Goal: Task Accomplishment & Management: Manage account settings

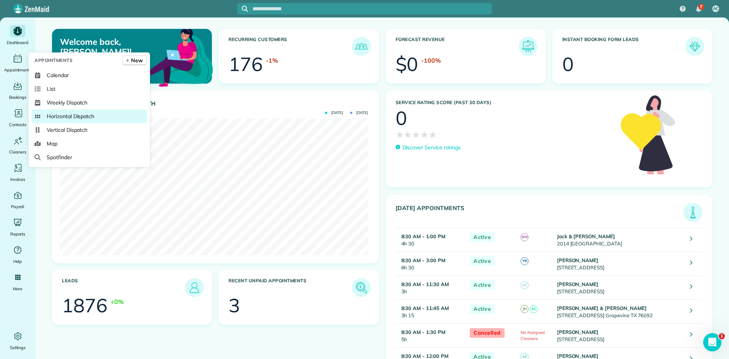
click at [74, 112] on link "Horizontal Dispatch" at bounding box center [89, 116] width 115 height 14
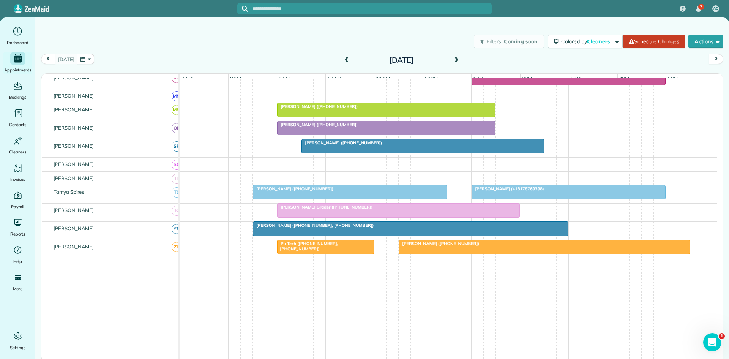
scroll to position [395, 0]
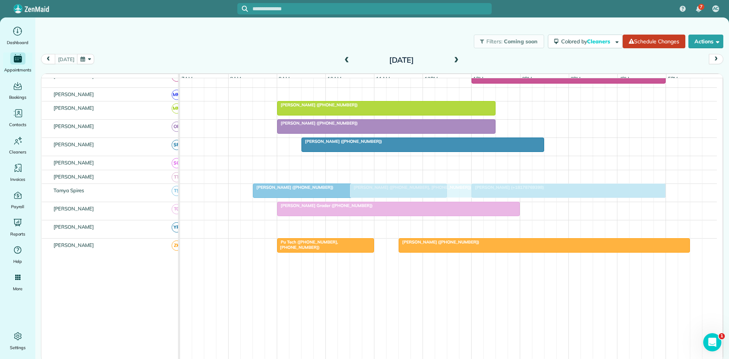
drag, startPoint x: 305, startPoint y: 234, endPoint x: 403, endPoint y: 191, distance: 106.7
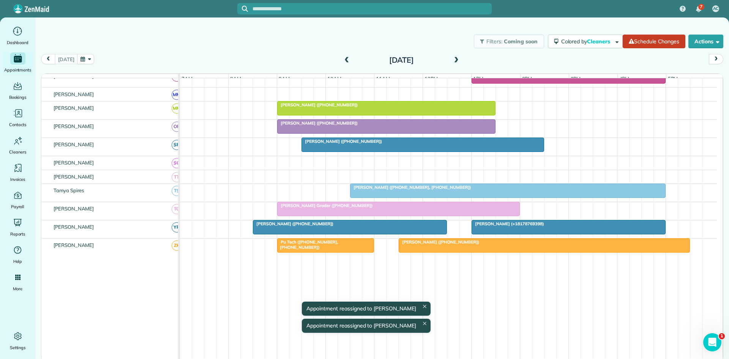
click at [371, 226] on div "[PERSON_NAME] ([PHONE_NUMBER])" at bounding box center [349, 223] width 189 height 5
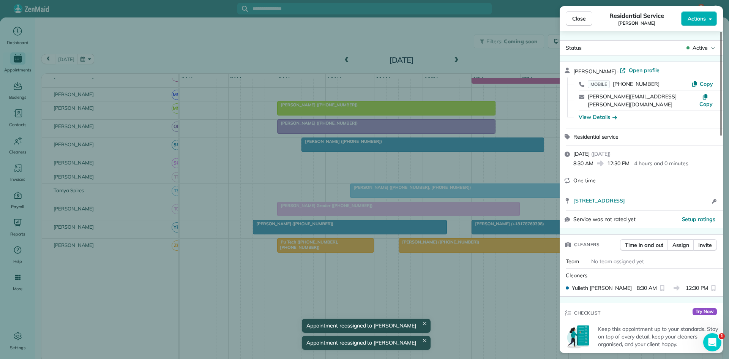
click at [698, 52] on body "7 AC Dashboard Appointments Bookings Contacts Cleaners Invoices Payroll Reports…" at bounding box center [364, 179] width 729 height 359
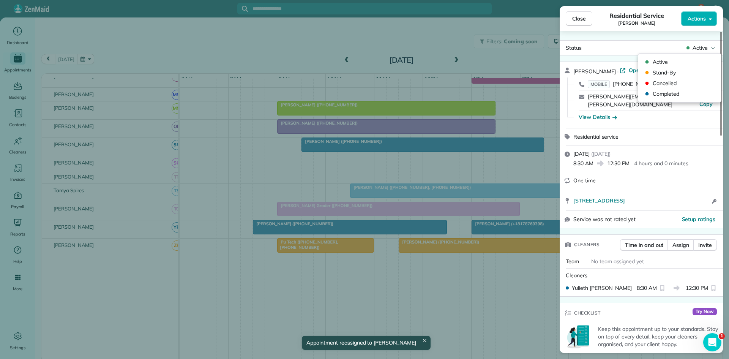
click at [699, 38] on div "Status Active [PERSON_NAME] · Open profile MOBILE [PHONE_NUMBER] Copy [PERSON_N…" at bounding box center [641, 192] width 163 height 322
click at [704, 20] on span "Actions" at bounding box center [697, 19] width 18 height 8
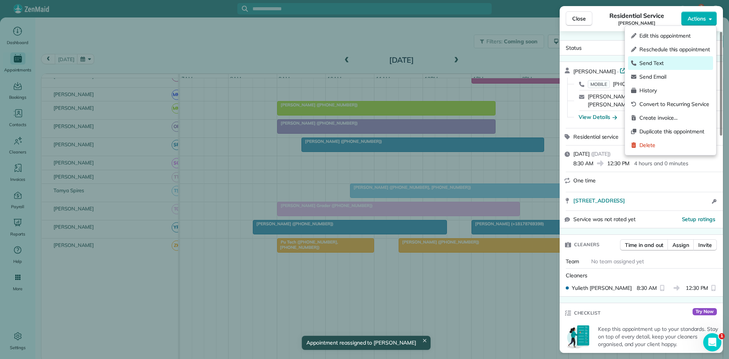
click at [680, 63] on span "Send Text" at bounding box center [674, 63] width 71 height 8
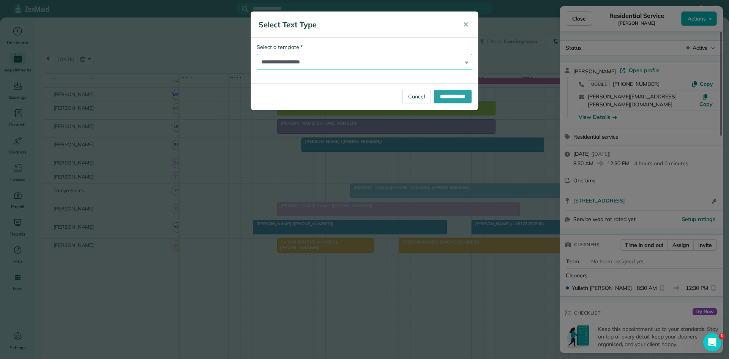
drag, startPoint x: 336, startPoint y: 64, endPoint x: 332, endPoint y: 69, distance: 6.2
click at [336, 64] on select "**********" at bounding box center [365, 62] width 216 height 16
select select "****"
click at [257, 54] on select "**********" at bounding box center [365, 62] width 216 height 16
click at [457, 90] on input "**********" at bounding box center [453, 97] width 38 height 14
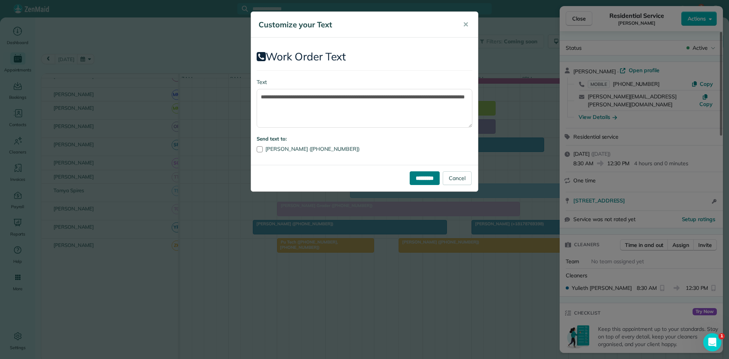
click at [415, 177] on input "*********" at bounding box center [425, 178] width 30 height 14
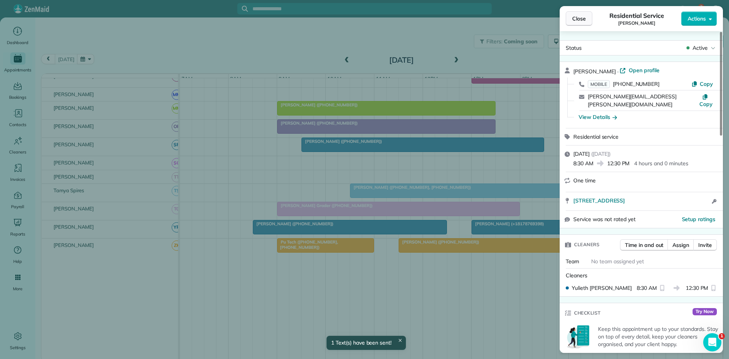
click at [577, 14] on button "Close" at bounding box center [579, 18] width 27 height 14
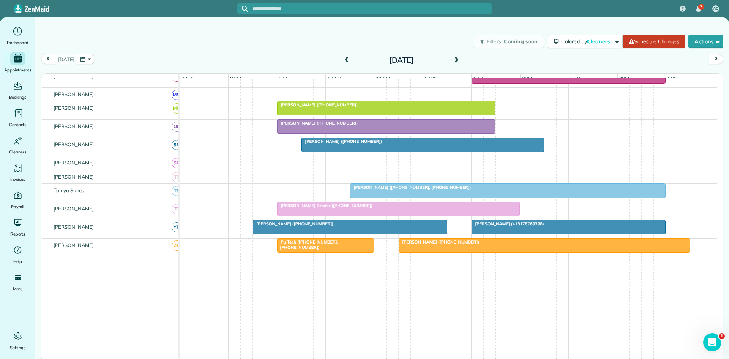
click at [524, 226] on span "[PERSON_NAME] (+18178769398)" at bounding box center [507, 223] width 73 height 5
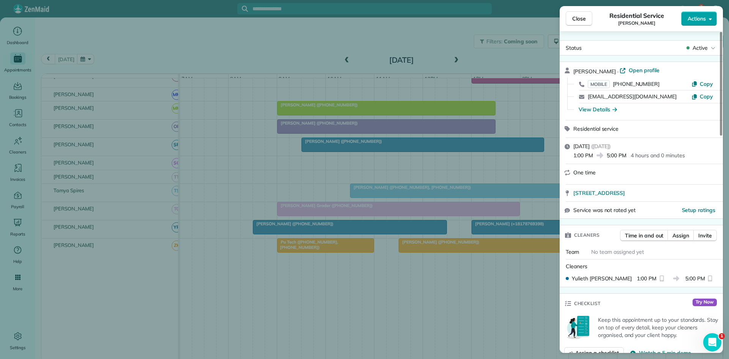
click at [700, 23] on button "Actions" at bounding box center [699, 18] width 36 height 14
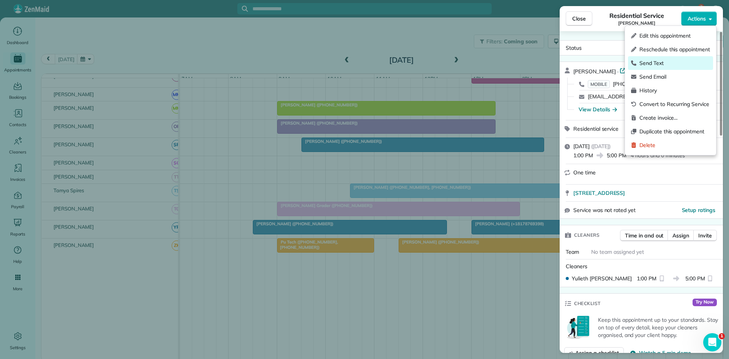
click at [662, 60] on span "Send Text" at bounding box center [674, 63] width 71 height 8
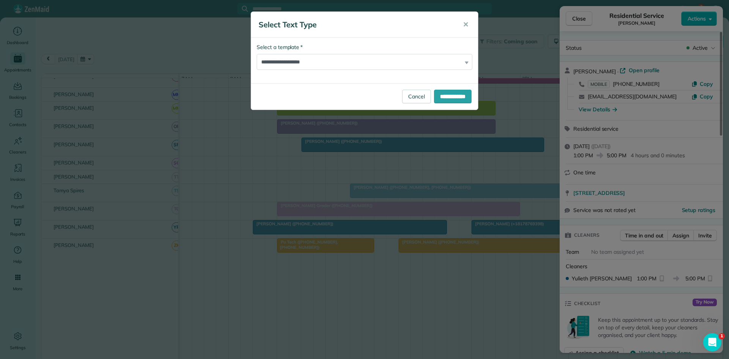
drag, startPoint x: 349, startPoint y: 54, endPoint x: 347, endPoint y: 57, distance: 4.2
click at [349, 54] on div "**********" at bounding box center [365, 56] width 216 height 27
click at [344, 60] on select "**********" at bounding box center [365, 62] width 216 height 16
select select "****"
click at [257, 54] on select "**********" at bounding box center [365, 62] width 216 height 16
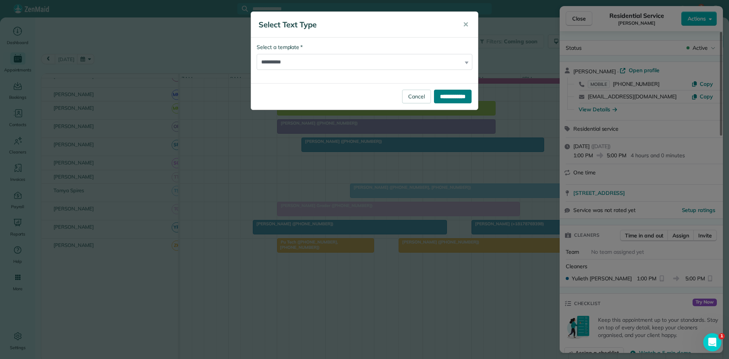
click at [465, 97] on input "**********" at bounding box center [453, 97] width 38 height 14
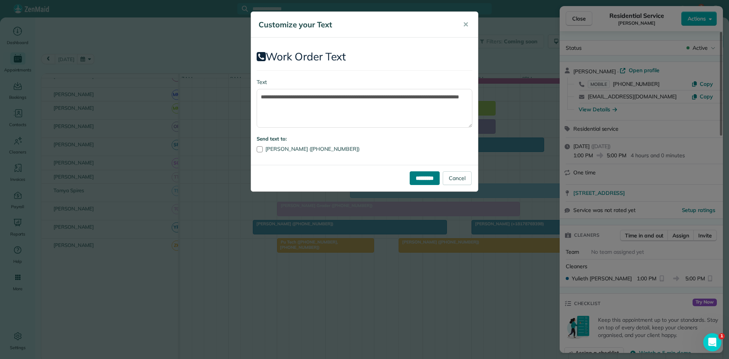
click at [419, 171] on input "*********" at bounding box center [425, 178] width 30 height 14
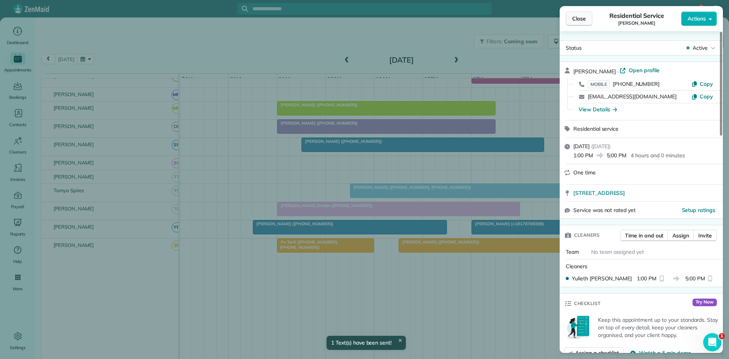
click at [580, 23] on button "Close" at bounding box center [579, 18] width 27 height 14
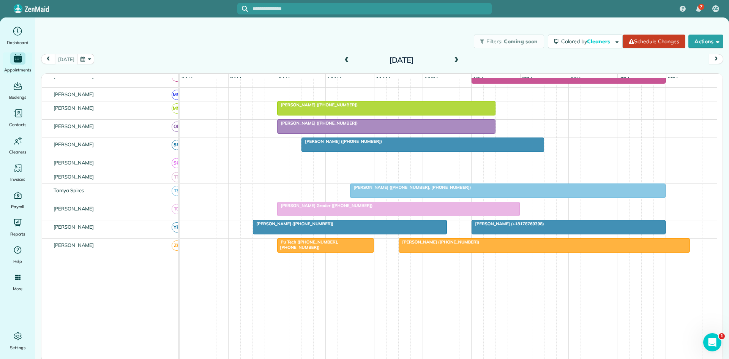
click at [387, 197] on div at bounding box center [507, 191] width 315 height 14
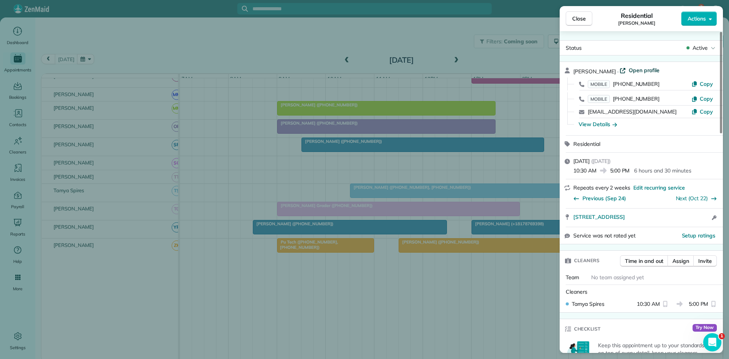
click at [638, 70] on span "Open profile" at bounding box center [644, 70] width 31 height 8
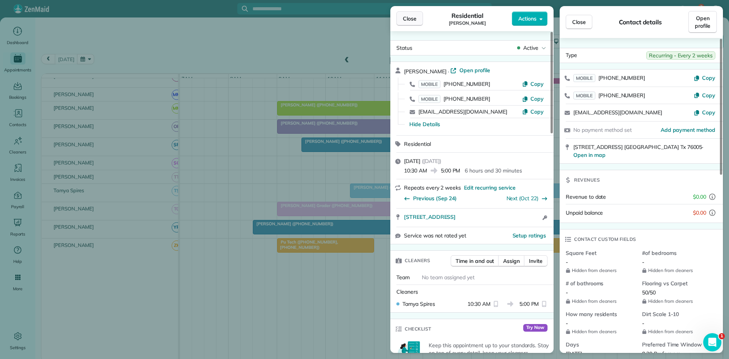
click at [418, 16] on button "Close" at bounding box center [409, 18] width 27 height 14
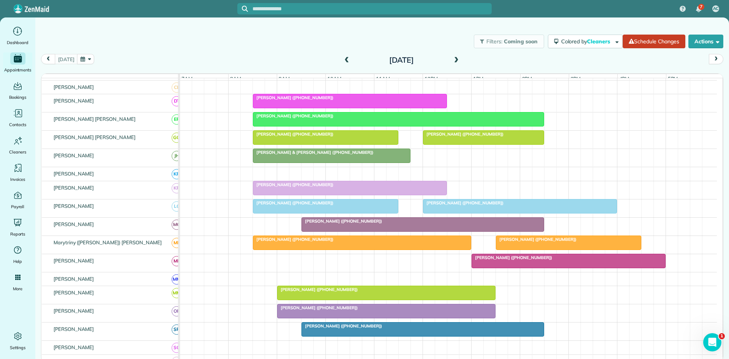
scroll to position [199, 0]
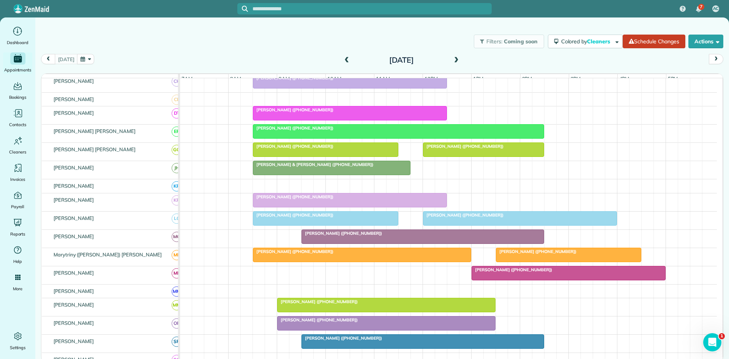
click at [315, 138] on div at bounding box center [398, 132] width 290 height 14
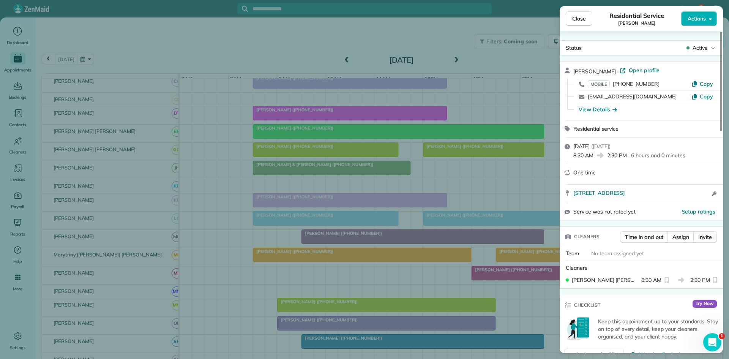
click at [392, 181] on div "Close Residential Service [PERSON_NAME] Actions Status Active [PERSON_NAME] · O…" at bounding box center [364, 179] width 729 height 359
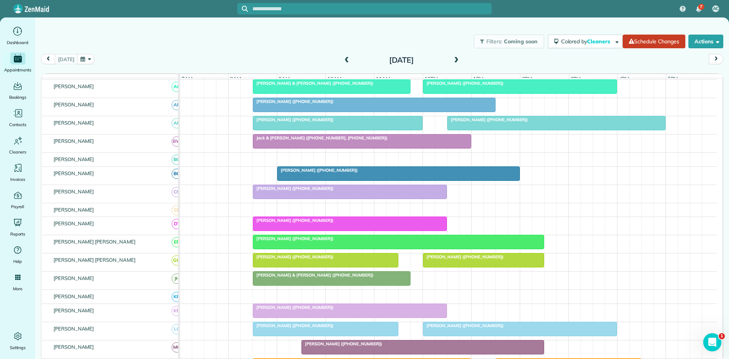
scroll to position [72, 0]
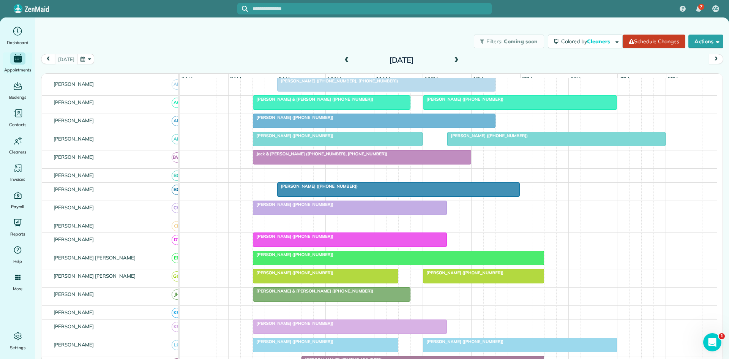
click at [283, 207] on span "[PERSON_NAME] ([PHONE_NUMBER])" at bounding box center [292, 204] width 81 height 5
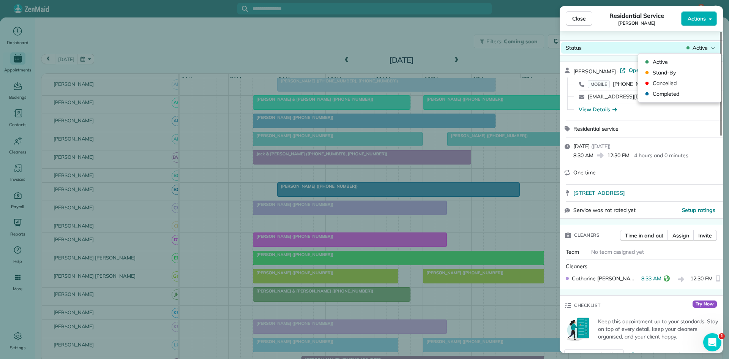
click at [696, 50] on span "Active" at bounding box center [699, 48] width 15 height 8
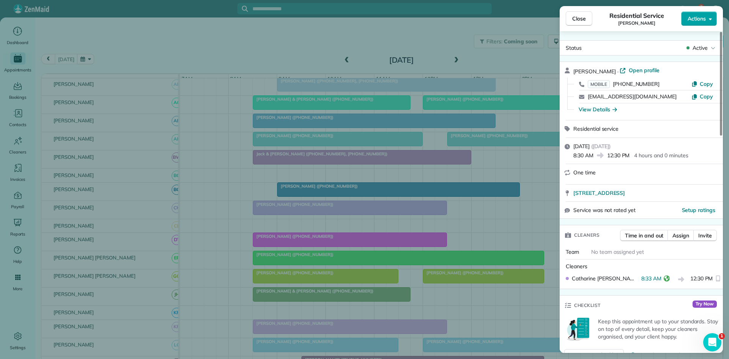
click at [702, 15] on span "Actions" at bounding box center [697, 19] width 18 height 8
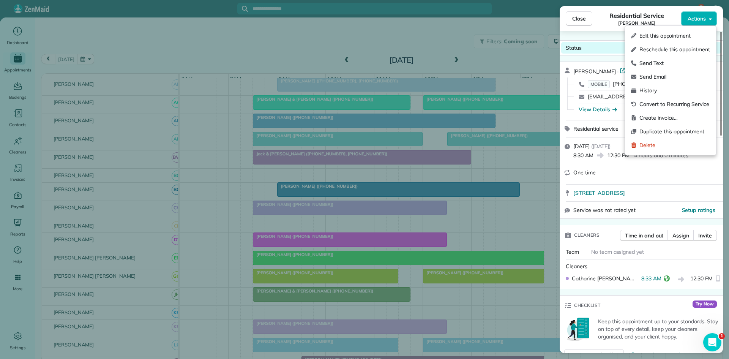
click at [615, 46] on div "Status Active" at bounding box center [641, 47] width 160 height 11
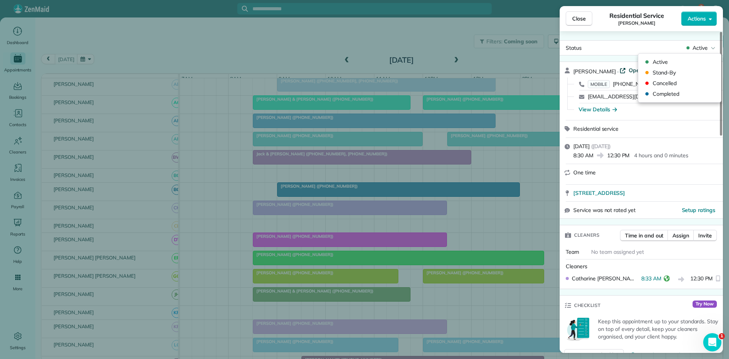
click at [629, 68] on span "Open profile" at bounding box center [644, 70] width 31 height 8
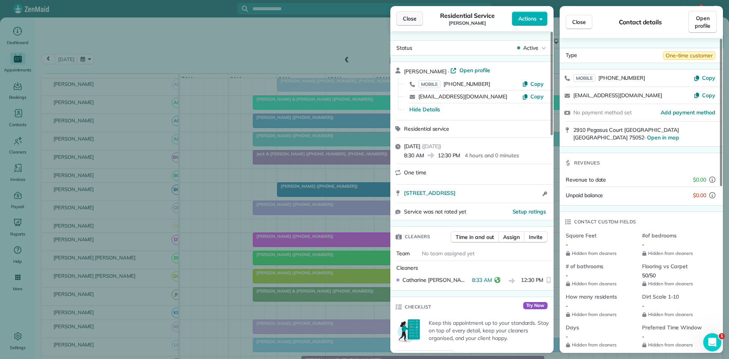
click at [399, 17] on button "Close" at bounding box center [409, 18] width 27 height 14
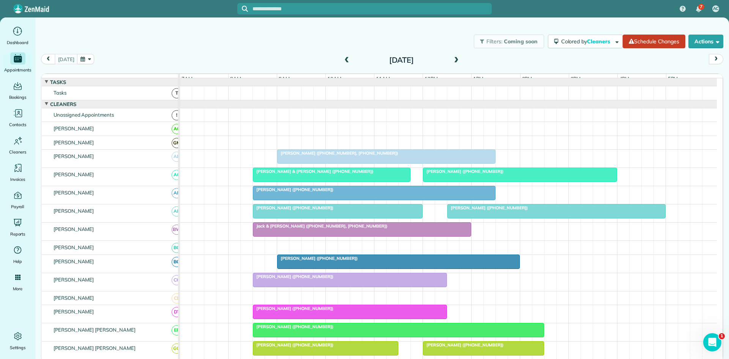
click at [302, 156] on span "[PERSON_NAME] ([PHONE_NUMBER], [PHONE_NUMBER])" at bounding box center [337, 152] width 121 height 5
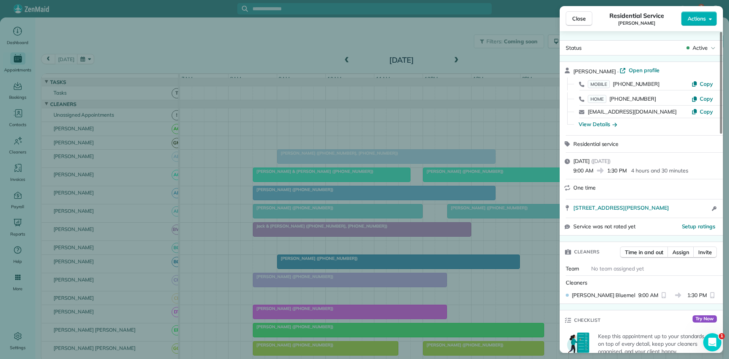
drag, startPoint x: 369, startPoint y: 203, endPoint x: 347, endPoint y: 197, distance: 22.8
click at [368, 203] on div "Close Residential Service [PERSON_NAME] Actions Status Active [PERSON_NAME] · O…" at bounding box center [364, 179] width 729 height 359
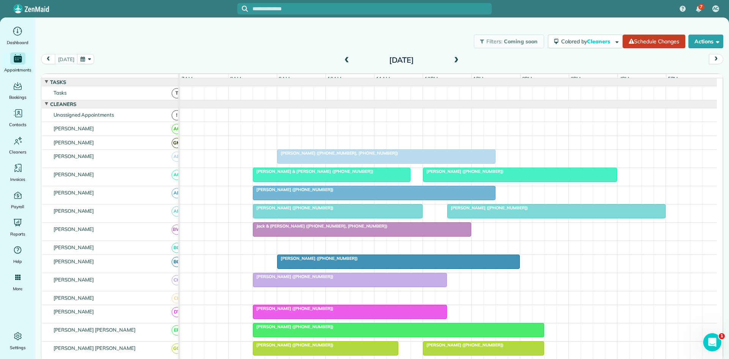
click at [291, 174] on span "[PERSON_NAME] & [PERSON_NAME] ([PHONE_NUMBER])" at bounding box center [312, 171] width 121 height 5
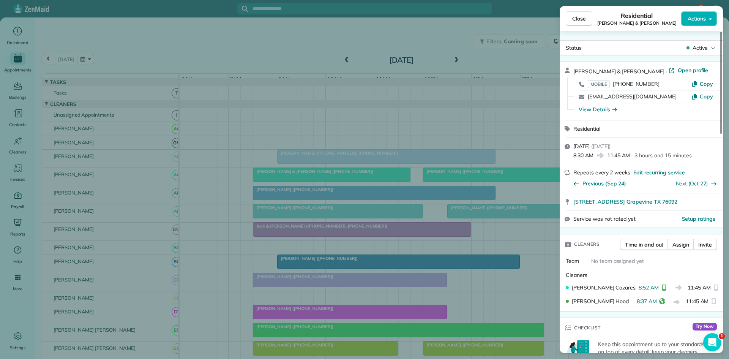
click at [388, 184] on div "Close Residential [PERSON_NAME] & [PERSON_NAME] Actions Status Active [PERSON_N…" at bounding box center [364, 179] width 729 height 359
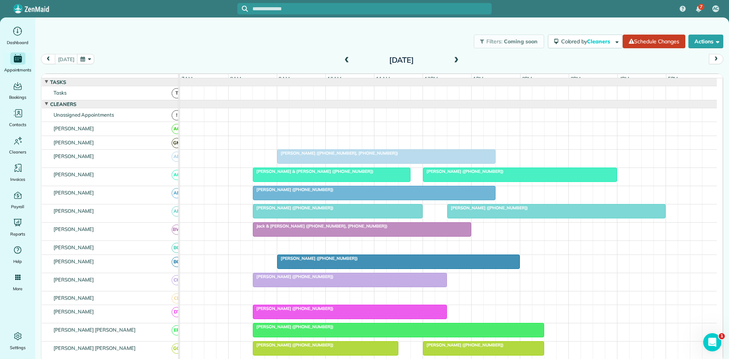
click at [328, 198] on div at bounding box center [374, 193] width 242 height 14
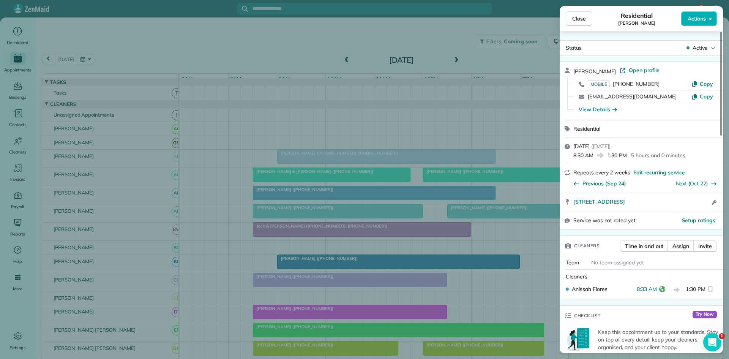
click at [314, 154] on div "Close Residential [PERSON_NAME] Actions Status Active [PERSON_NAME] · Open prof…" at bounding box center [364, 179] width 729 height 359
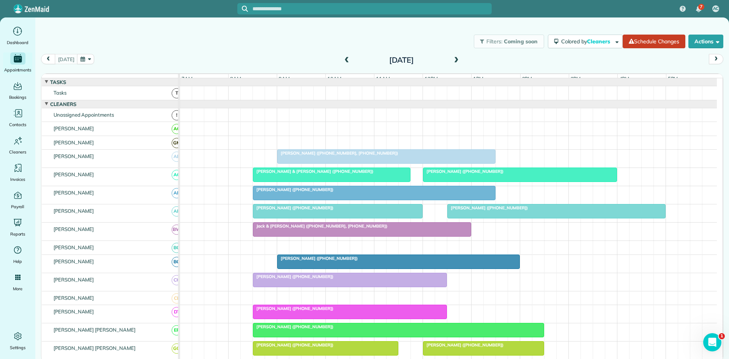
click at [272, 210] on span "[PERSON_NAME] ([PHONE_NUMBER])" at bounding box center [292, 207] width 81 height 5
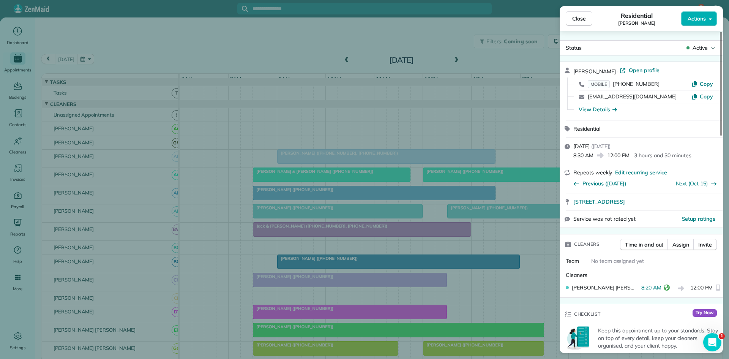
click at [342, 207] on div "Close Residential [PERSON_NAME] Actions Status Active [PERSON_NAME] · Open prof…" at bounding box center [364, 179] width 729 height 359
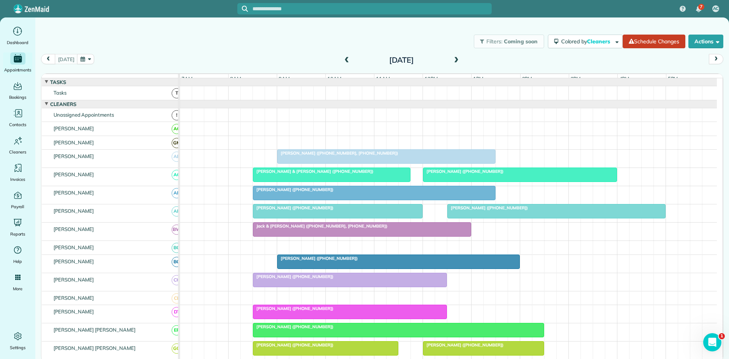
click at [258, 235] on div at bounding box center [362, 229] width 218 height 14
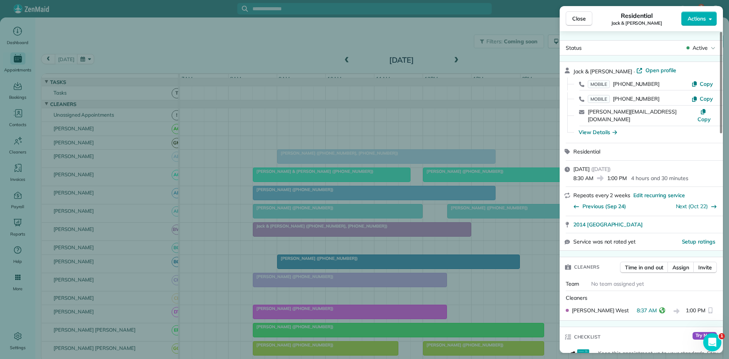
click at [261, 236] on div "Close Residential Jack & [PERSON_NAME] Actions Status Active Jack & [PERSON_NAM…" at bounding box center [364, 179] width 729 height 359
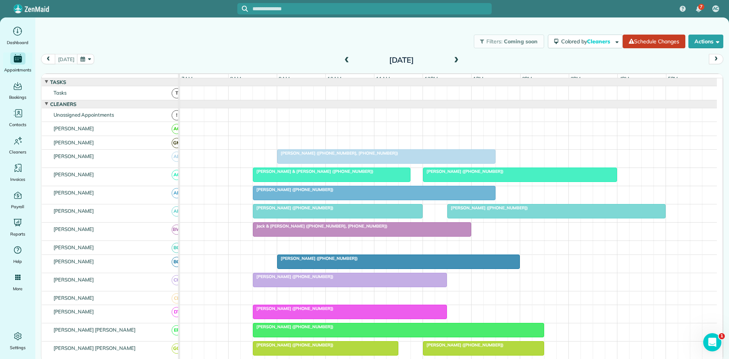
click at [316, 268] on div at bounding box center [399, 262] width 242 height 14
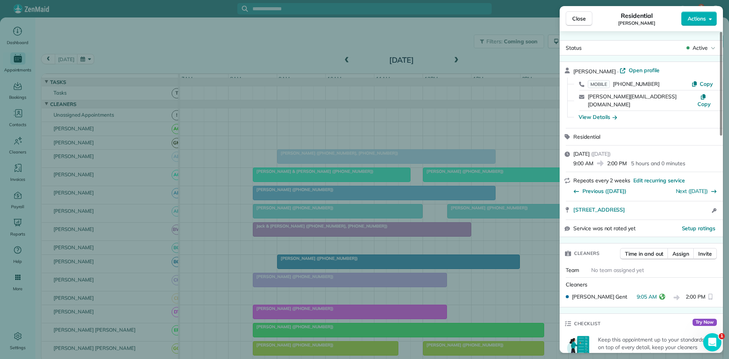
click at [270, 200] on div "Close Residential [PERSON_NAME] Actions Status Active [PERSON_NAME] · Open prof…" at bounding box center [364, 179] width 729 height 359
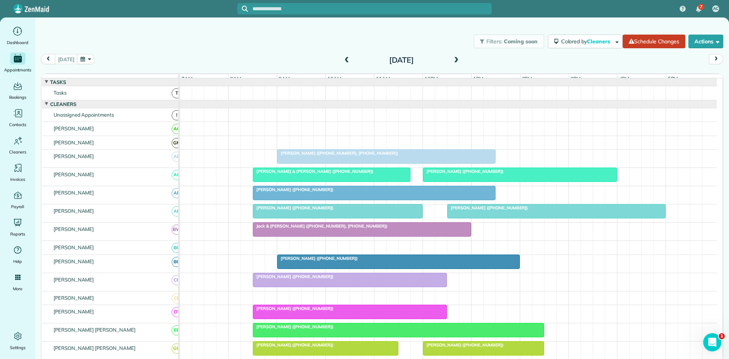
click at [256, 285] on div at bounding box center [254, 280] width 3 height 14
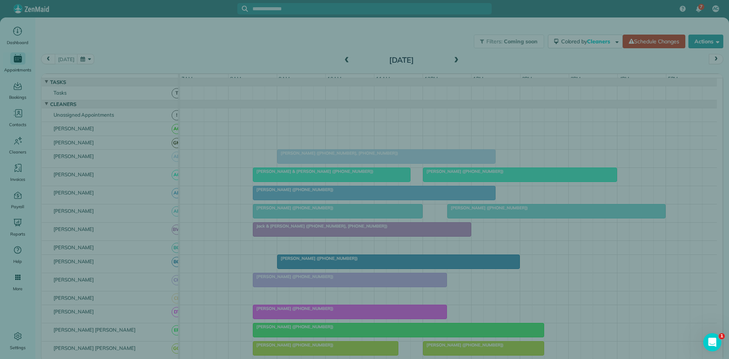
click at [261, 286] on div "Close Residential Service [PERSON_NAME] Actions Status Active [PERSON_NAME] · O…" at bounding box center [364, 179] width 729 height 359
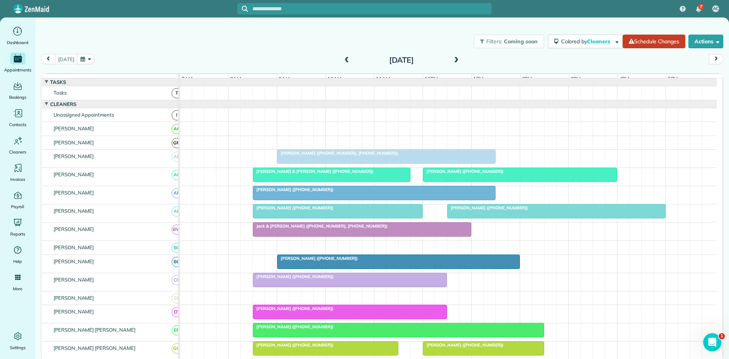
click at [269, 287] on div at bounding box center [349, 280] width 193 height 14
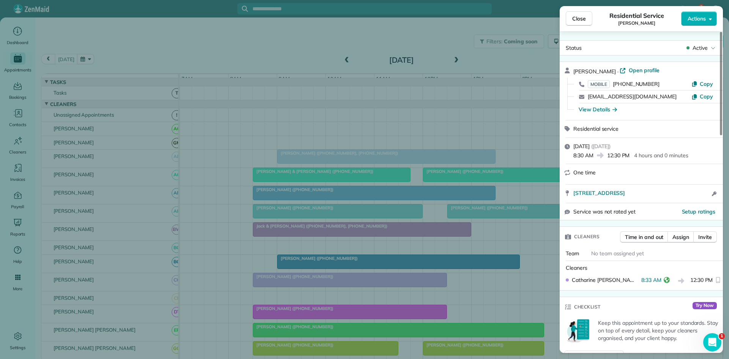
click at [284, 232] on div "Close Residential Service [PERSON_NAME] Actions Status Active [PERSON_NAME] · O…" at bounding box center [364, 179] width 729 height 359
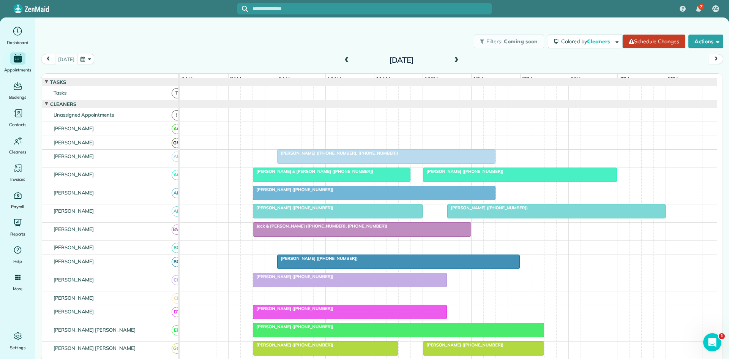
scroll to position [126, 0]
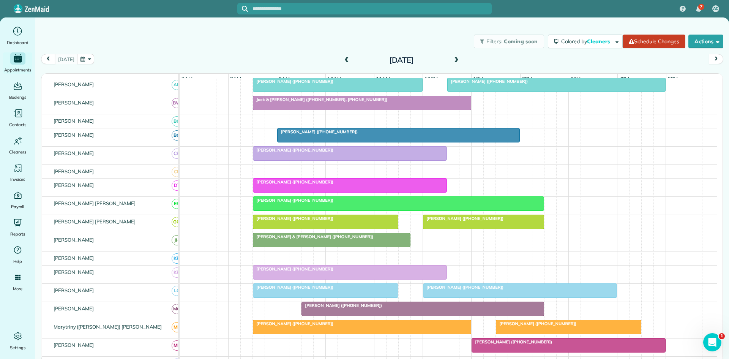
click at [282, 185] on span "[PERSON_NAME] ([PHONE_NUMBER])" at bounding box center [292, 181] width 81 height 5
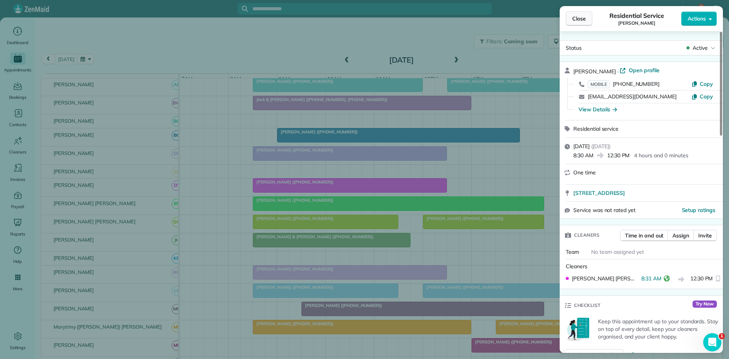
click at [572, 23] on button "Close" at bounding box center [579, 18] width 27 height 14
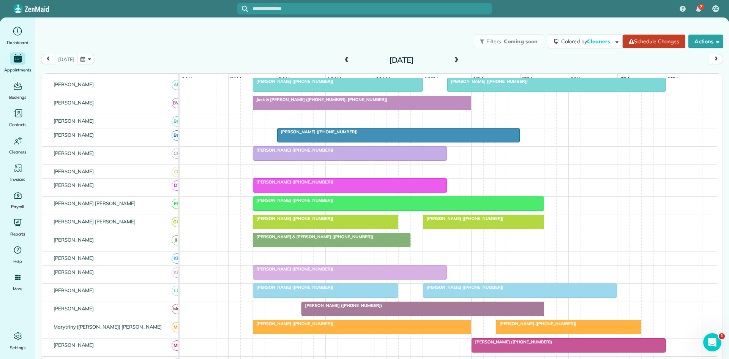
click at [261, 210] on div at bounding box center [398, 204] width 290 height 14
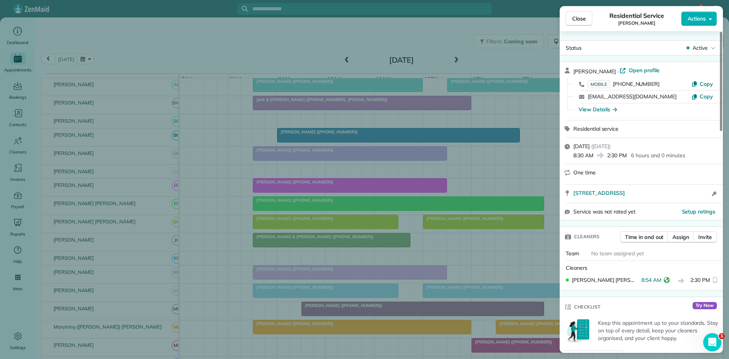
click at [357, 188] on div "Close Residential Service [PERSON_NAME] Actions Status Active [PERSON_NAME] · O…" at bounding box center [364, 179] width 729 height 359
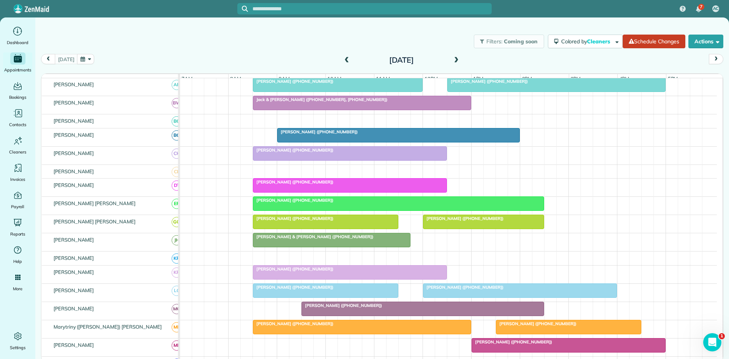
click at [263, 229] on div at bounding box center [325, 222] width 145 height 14
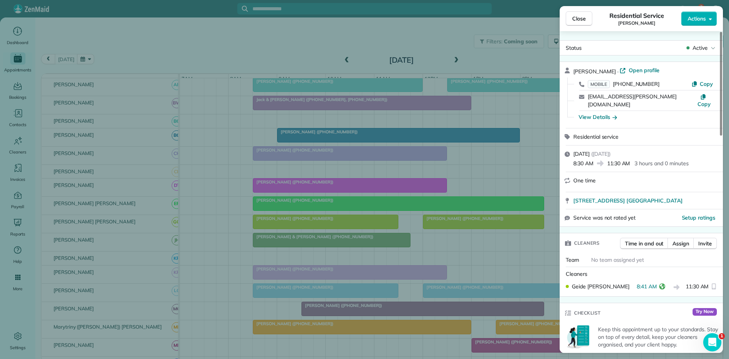
click at [278, 286] on div "Close Residential Service [PERSON_NAME] Actions Status Active [PERSON_NAME] · O…" at bounding box center [364, 179] width 729 height 359
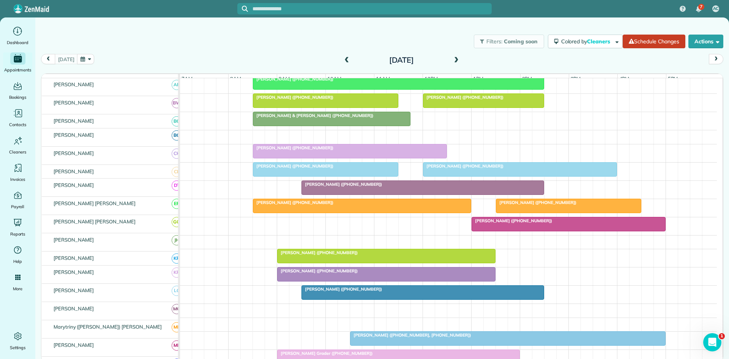
scroll to position [253, 0]
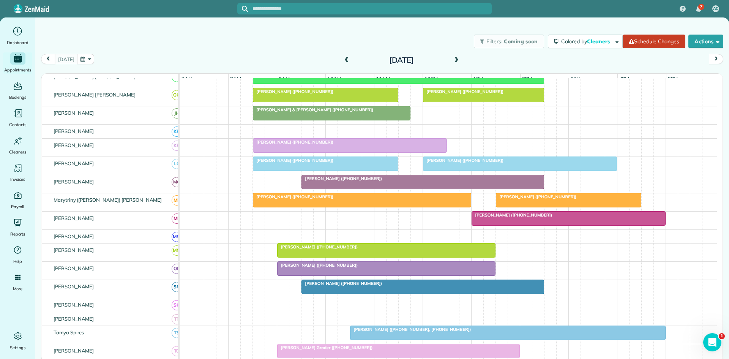
click at [279, 151] on div at bounding box center [349, 146] width 193 height 14
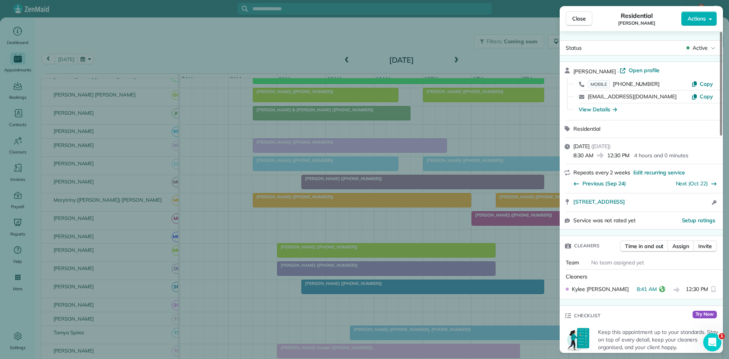
click at [285, 255] on div "Close Residential [PERSON_NAME] Actions Status Active [PERSON_NAME] · Open prof…" at bounding box center [364, 179] width 729 height 359
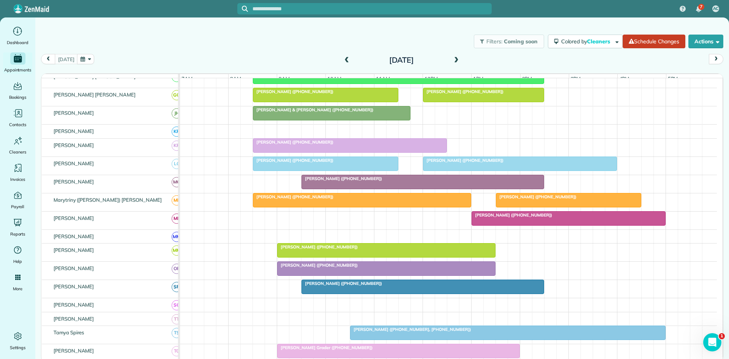
click at [274, 112] on span "[PERSON_NAME] & [PERSON_NAME] ([PHONE_NUMBER])" at bounding box center [312, 109] width 121 height 5
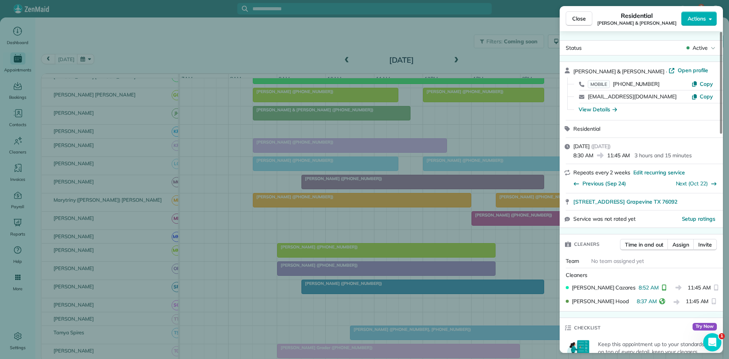
click at [341, 273] on div "Close Residential [PERSON_NAME] & [PERSON_NAME] Actions Status Active [PERSON_N…" at bounding box center [364, 179] width 729 height 359
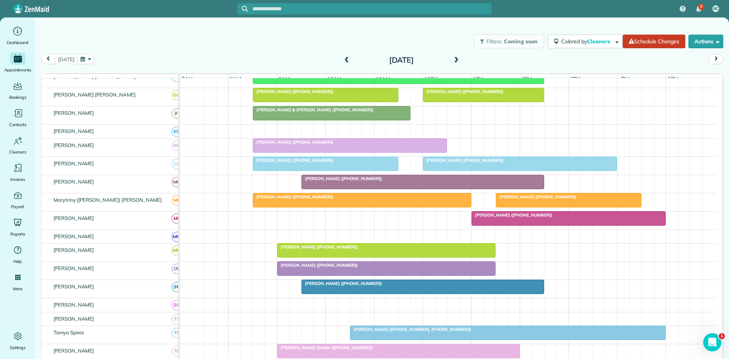
click at [273, 163] on span "[PERSON_NAME] ([PHONE_NUMBER])" at bounding box center [292, 160] width 81 height 5
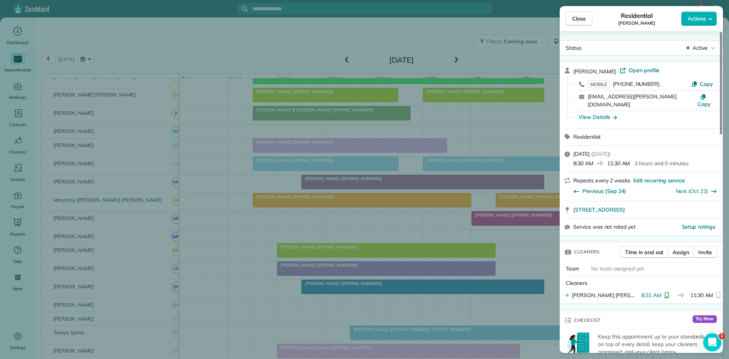
click at [282, 226] on div "Close Residential [PERSON_NAME] Actions Status Active [PERSON_NAME] · Open prof…" at bounding box center [364, 179] width 729 height 359
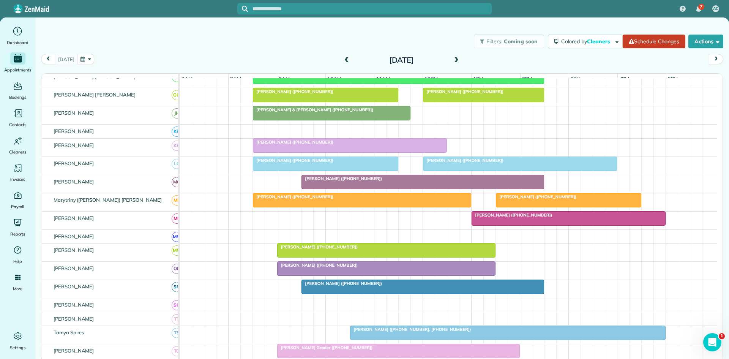
click at [341, 187] on div at bounding box center [423, 182] width 242 height 14
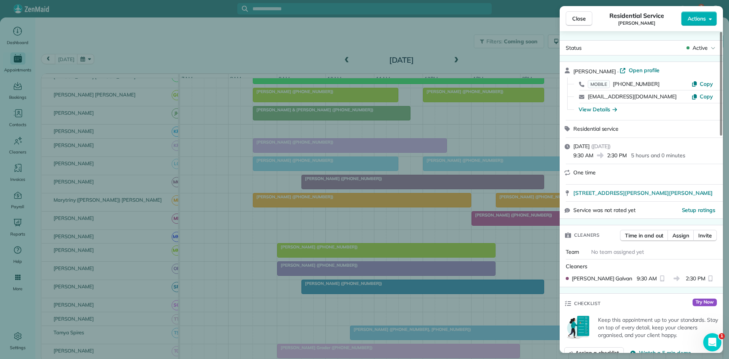
click at [295, 207] on div "Close Residential Service [PERSON_NAME] Actions Status Active [PERSON_NAME] · O…" at bounding box center [364, 179] width 729 height 359
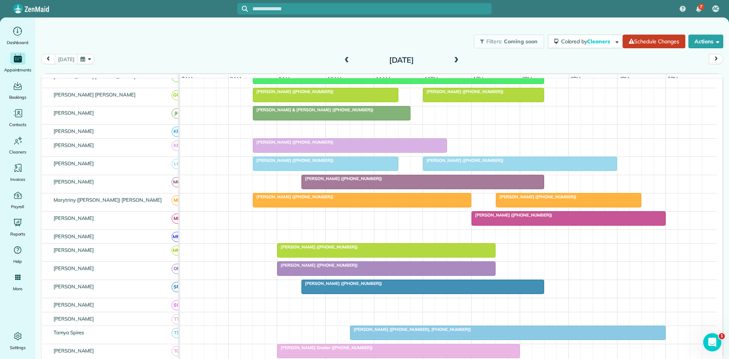
click at [293, 207] on div at bounding box center [362, 200] width 218 height 14
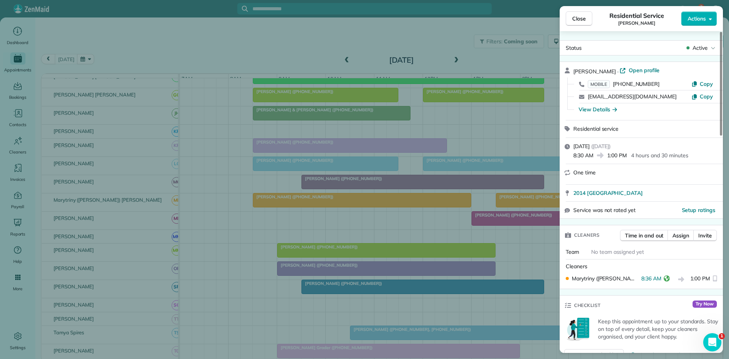
click at [316, 213] on div "Close Residential Service [PERSON_NAME] Actions Status Active [PERSON_NAME] · O…" at bounding box center [364, 179] width 729 height 359
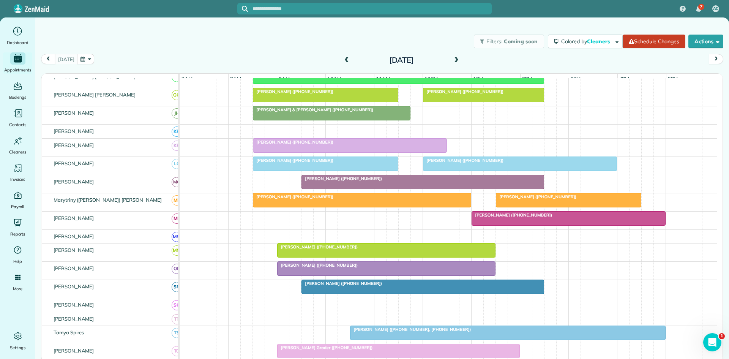
click at [288, 275] on div at bounding box center [387, 269] width 218 height 14
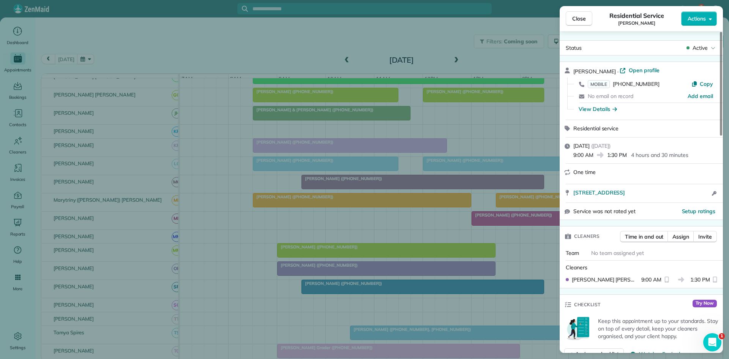
click at [268, 274] on div "Close Residential Service [PERSON_NAME] Actions Status Active [PERSON_NAME] · O…" at bounding box center [364, 179] width 729 height 359
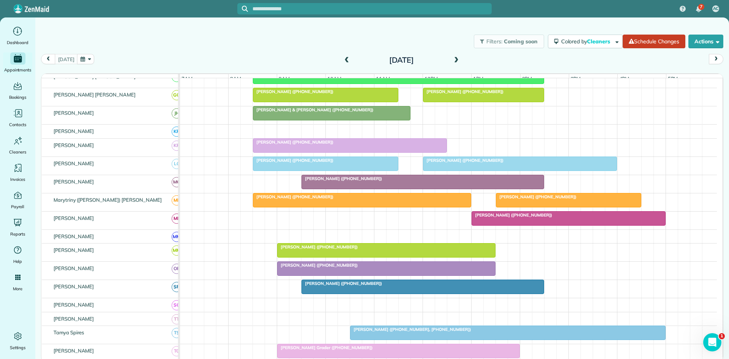
click at [331, 293] on div at bounding box center [423, 287] width 242 height 14
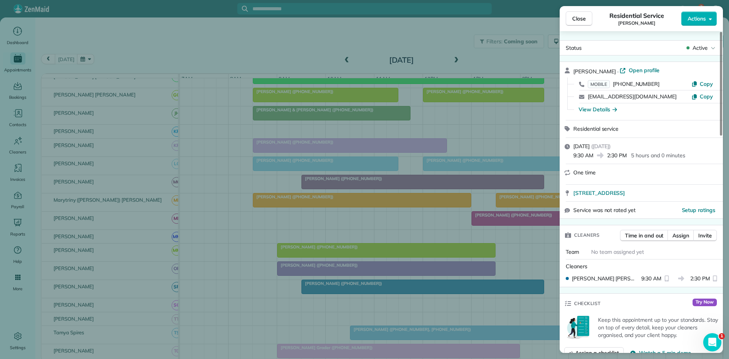
click at [331, 269] on div "Close Residential Service [PERSON_NAME] Actions Status Active [PERSON_NAME] · O…" at bounding box center [364, 179] width 729 height 359
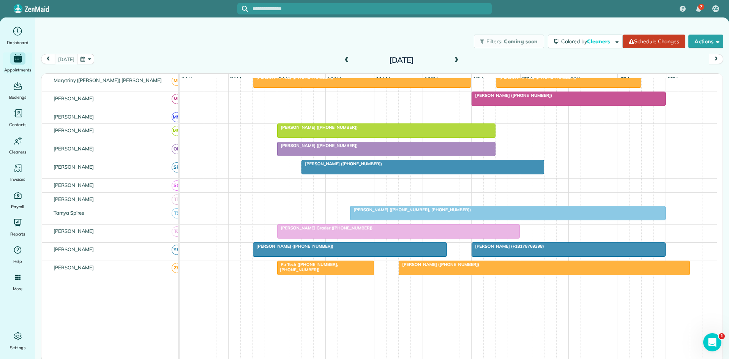
scroll to position [380, 0]
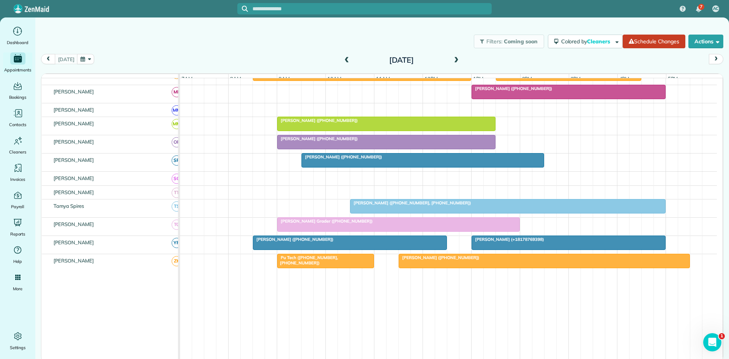
click at [339, 224] on span "[PERSON_NAME] Grader ([PHONE_NUMBER])" at bounding box center [325, 220] width 96 height 5
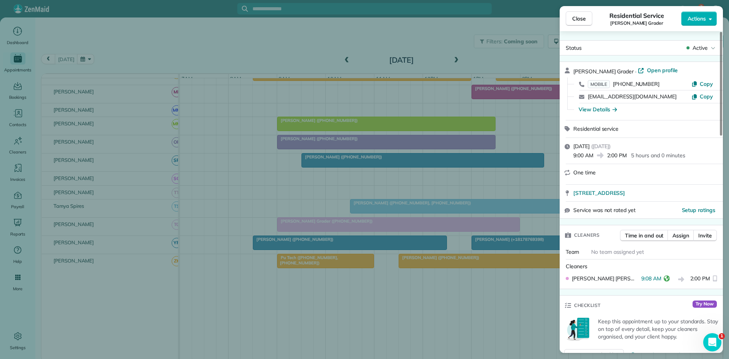
click at [193, 295] on div "Close Residential Service [PERSON_NAME] Grader Actions Status Active [PERSON_NA…" at bounding box center [364, 179] width 729 height 359
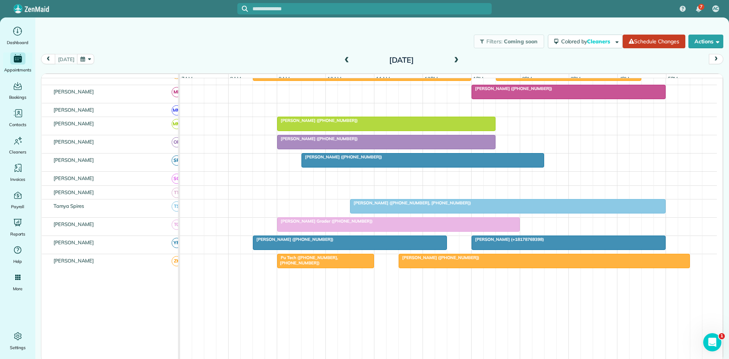
click at [262, 249] on div at bounding box center [349, 243] width 193 height 14
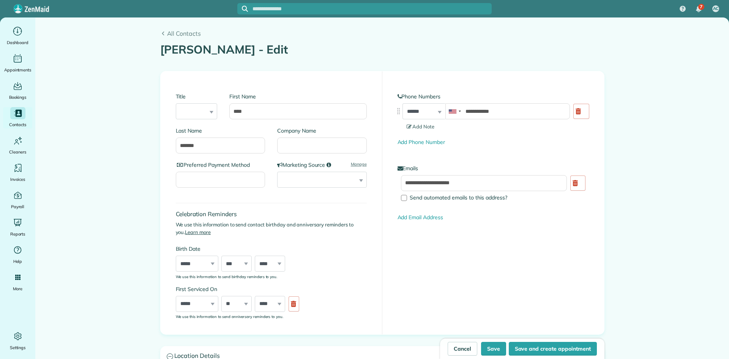
type input "**********"
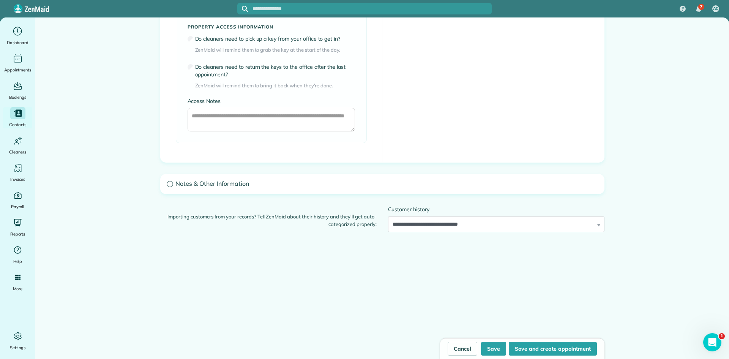
click at [308, 188] on h3 "Notes & Other Information" at bounding box center [382, 183] width 443 height 19
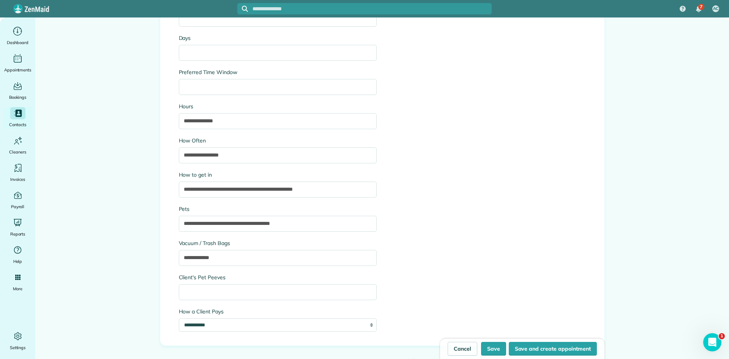
scroll to position [954, 0]
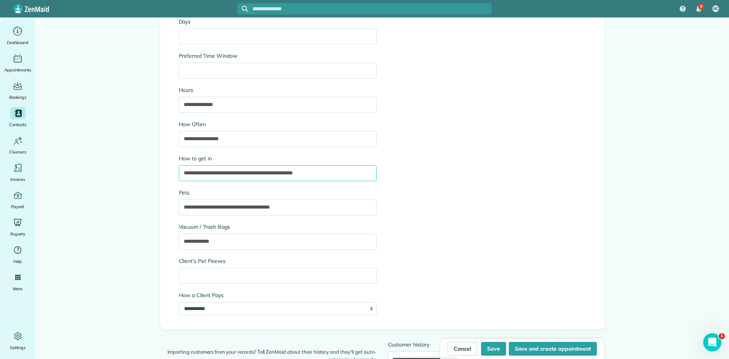
click at [257, 175] on input "**********" at bounding box center [278, 173] width 198 height 16
type input "**********"
click at [498, 347] on button "Save" at bounding box center [493, 349] width 25 height 14
type input "**********"
